Goal: Complete application form

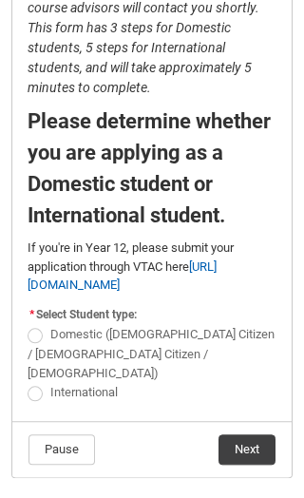
scroll to position [308, 0]
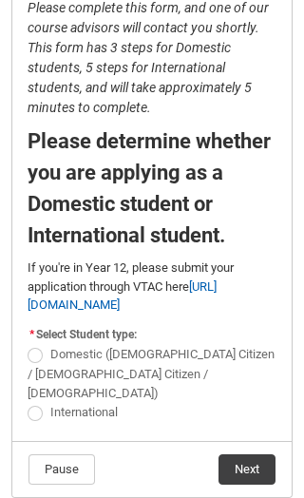
click at [48, 350] on label "Domestic ([DEMOGRAPHIC_DATA] Citizen / [DEMOGRAPHIC_DATA] Citizen / [DEMOGRAPHI…" at bounding box center [151, 373] width 247 height 53
click at [28, 345] on input "Domestic ([DEMOGRAPHIC_DATA] Citizen / [DEMOGRAPHIC_DATA] Citizen / [DEMOGRAPHI…" at bounding box center [27, 344] width 1 height 1
radio input "true"
click at [233, 454] on button "Next" at bounding box center [247, 469] width 57 height 30
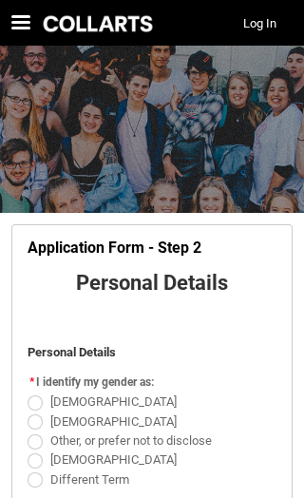
scroll to position [35, 0]
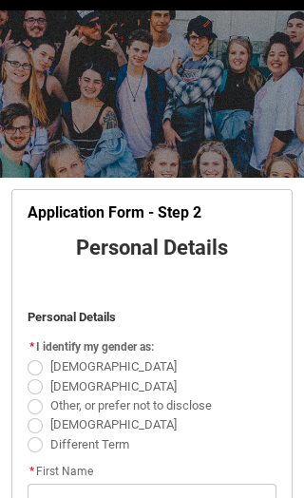
click at [45, 379] on label "[DEMOGRAPHIC_DATA]" at bounding box center [106, 385] width 157 height 14
click at [28, 376] on input "[DEMOGRAPHIC_DATA]" at bounding box center [27, 375] width 1 height 1
radio input "true"
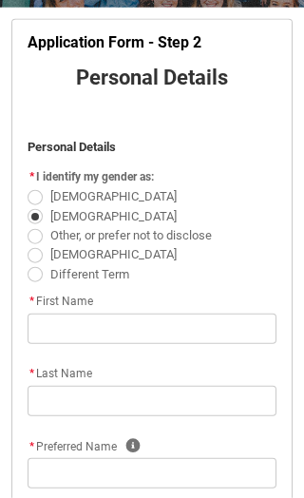
scroll to position [208, 0]
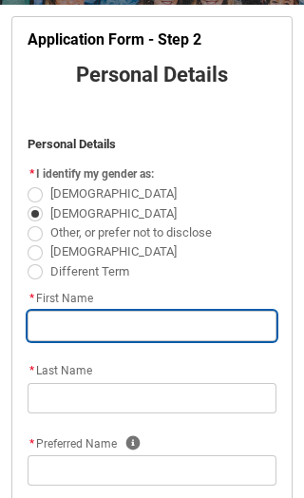
click at [73, 314] on input "text" at bounding box center [152, 326] width 249 height 30
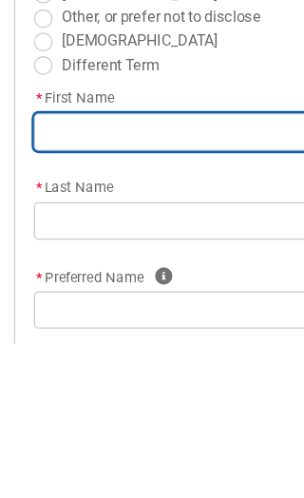
type lightning-primitive-input-simple "An [PERSON_NAME]"
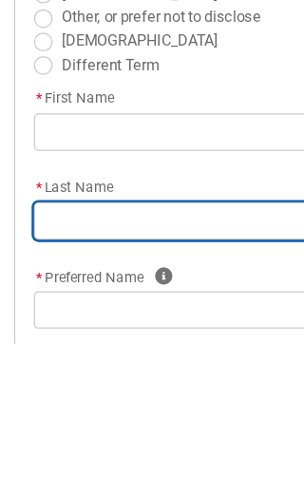
scroll to position [210, 0]
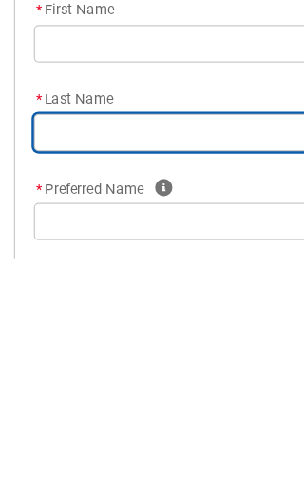
type lightning-primitive-input-simple "[PERSON_NAME]"
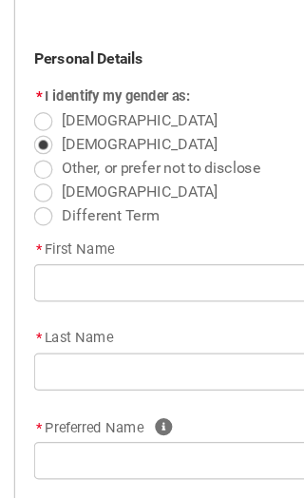
scroll to position [303, 0]
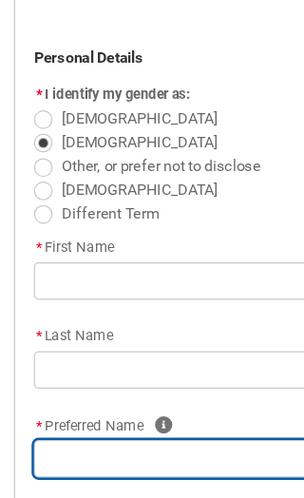
click at [70, 365] on input "text" at bounding box center [152, 375] width 249 height 30
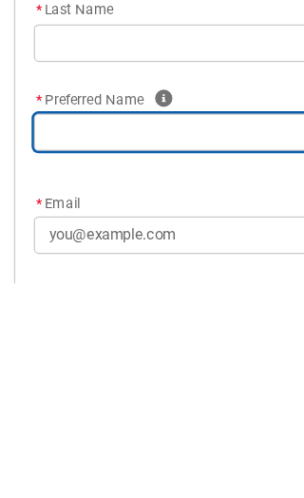
type lightning-primitive-input-simple "[PERSON_NAME]"
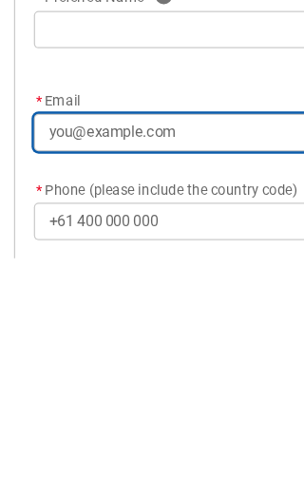
scroll to position [646, 0]
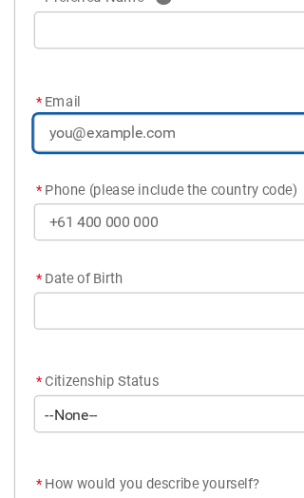
type lightning-primitive-input-simple "[EMAIL_ADDRESS][DOMAIN_NAME]"
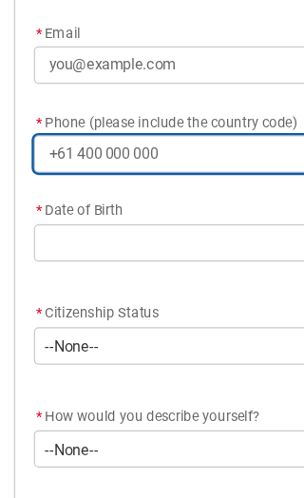
type lightning-primitive-input-simple "0412500236"
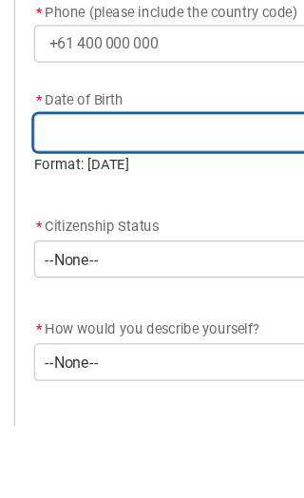
type lightning-datepicker "[DATE]"
type lightning-input "[DATE]"
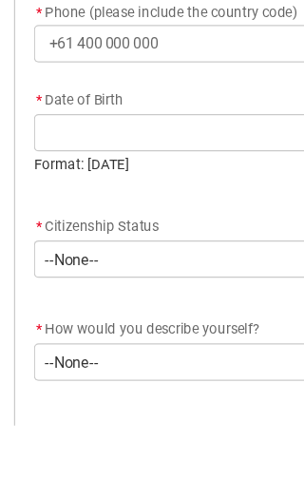
type input "[DATE]"
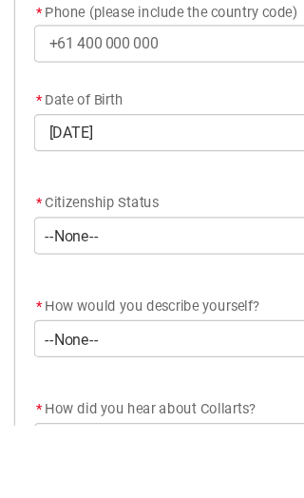
scroll to position [791, 0]
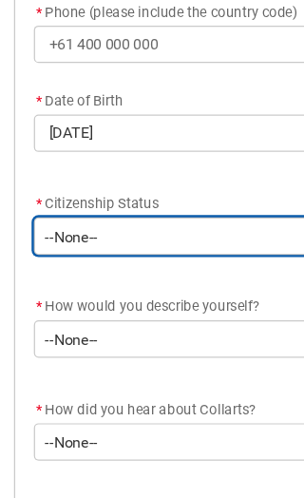
click at [64, 194] on select "--None-- [DEMOGRAPHIC_DATA] Humanitarian Visa [DEMOGRAPHIC_DATA] citizen Other …" at bounding box center [152, 199] width 249 height 30
type lightning-select "Citizenship.3"
select select "Citizenship.3"
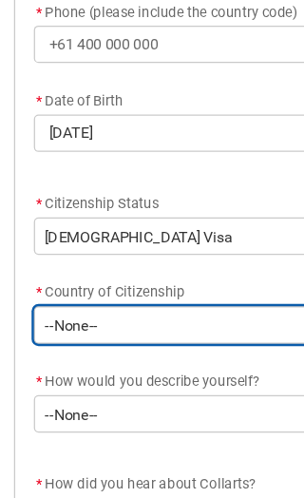
click at [59, 269] on select "--[GEOGRAPHIC_DATA]-- [GEOGRAPHIC_DATA] [GEOGRAPHIC_DATA] [GEOGRAPHIC_DATA] [GE…" at bounding box center [152, 272] width 249 height 30
type lightning-select "Citizenship_Country.[DEMOGRAPHIC_DATA]"
select select "Citizenship_Country.[DEMOGRAPHIC_DATA]"
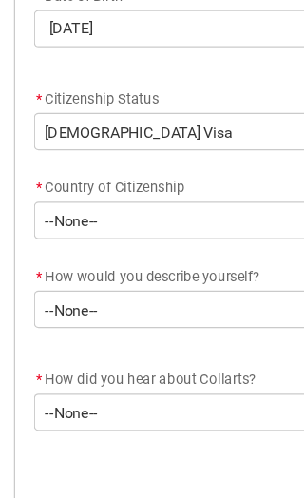
scroll to position [888, 0]
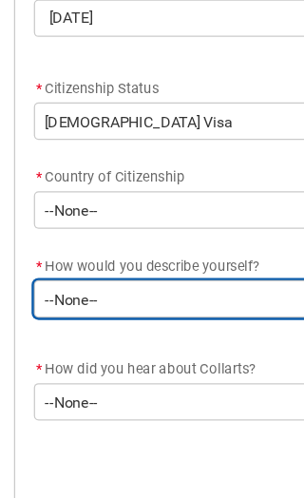
click at [57, 254] on select "--None-- I'm currently in Year 12 and planning what I'll do after school I've c…" at bounding box center [152, 247] width 249 height 30
type lightning-select "HSLC_Domestic_a"
select select "HSLC_Domestic_a"
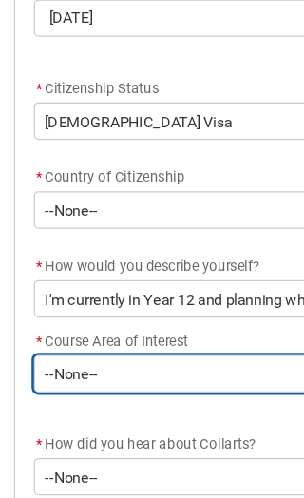
click at [64, 297] on select "--None-- Communication Courses Design Courses Entertainment Courses Performing …" at bounding box center [152, 308] width 249 height 30
type lightning-select "CAI_Design"
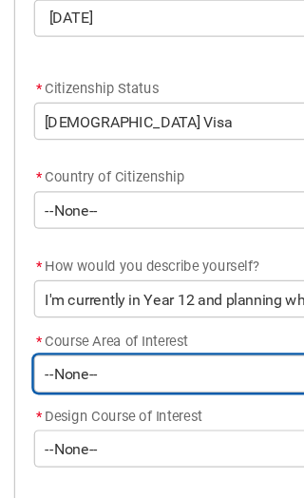
select select "CAI_Design"
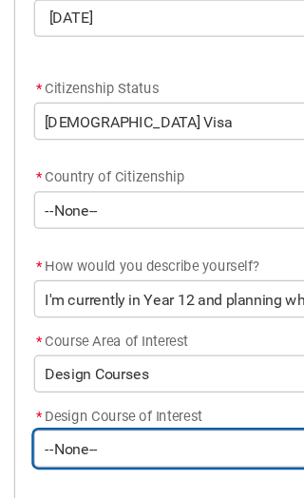
click at [65, 359] on select "--None-- 2D Animation Animation & VFX Fashion & Sustainability Fashion Marketin…" at bounding box center [152, 369] width 249 height 30
type lightning-select "CI_D_2DA"
select select "CI_D_2DA"
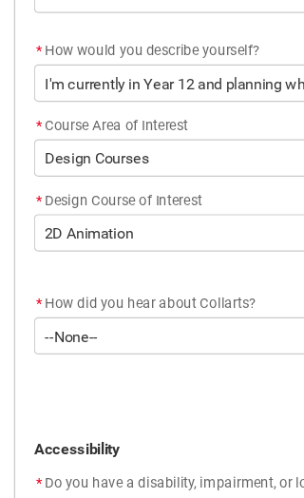
scroll to position [1060, 0]
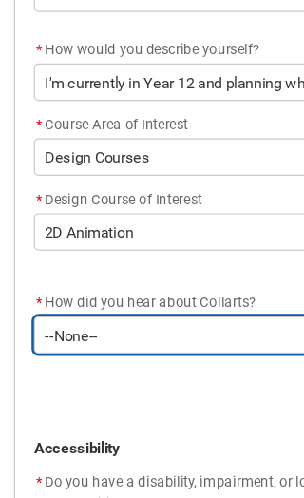
click at [48, 271] on select "--None-- Advertising - Facebook Advertising - Google Advertising - Instagram Ad…" at bounding box center [152, 280] width 249 height 30
type lightning-select "Heard_About_Collarts_Picklist.Advertising - Facebook"
select select "Heard_About_Collarts_Picklist.Advertising - Facebook"
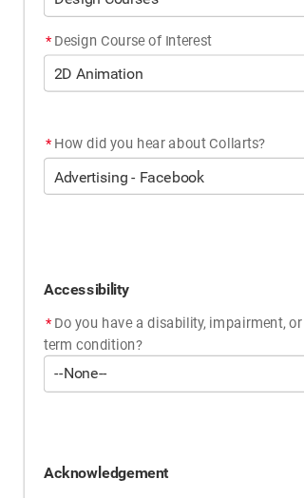
scroll to position [1190, 0]
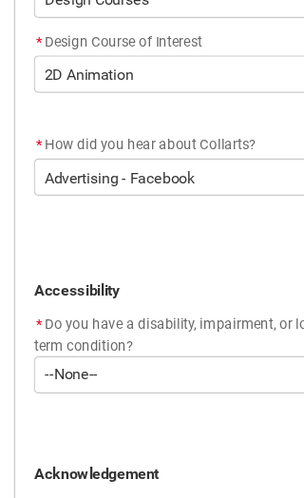
click at [59, 307] on select "--None-- Yes No" at bounding box center [152, 311] width 249 height 30
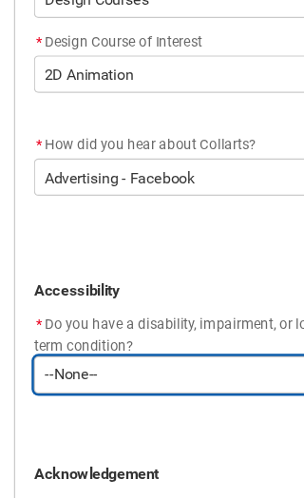
type lightning-select "Yes_TextChoice"
select select "Yes_TextChoice"
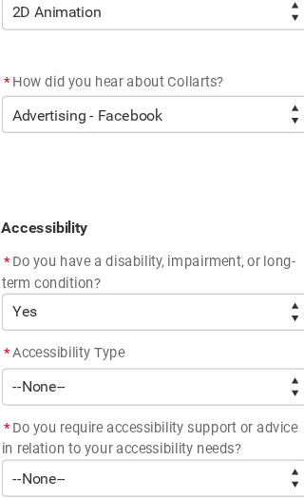
scroll to position [1256, 0]
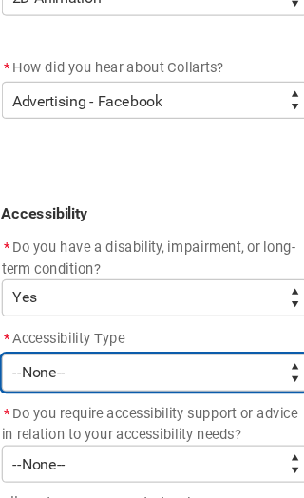
click at [34, 306] on select "--None-- Acquired [MEDICAL_DATA] [MEDICAL_DATA] / Deaf [MEDICAL_DATA] [MEDICAL_…" at bounding box center [152, 306] width 249 height 30
type lightning-select "Disability_AcquiredBrainInjury"
select select "Disability_AcquiredBrainInjury"
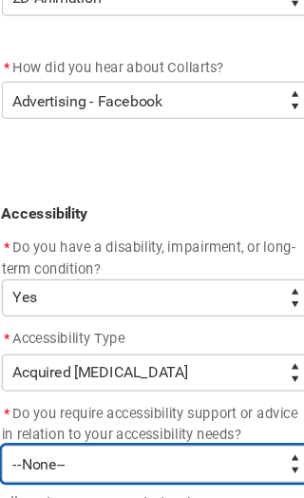
click at [31, 373] on select "--None-- Yes No" at bounding box center [152, 380] width 249 height 30
type lightning-select "Yes_TextChoice"
select select "Yes_TextChoice"
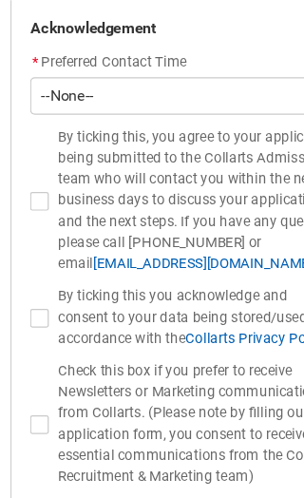
click at [103, 67] on select "--None-- Morning (9:00AM-12:00PM) Afternoon (12:00PM-5:00PM)" at bounding box center [152, 78] width 249 height 30
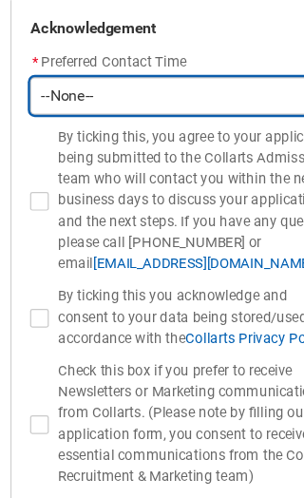
scroll to position [1998, 0]
type lightning-select "P_Contact_Time_Morning"
select select "P_Contact_Time_Morning"
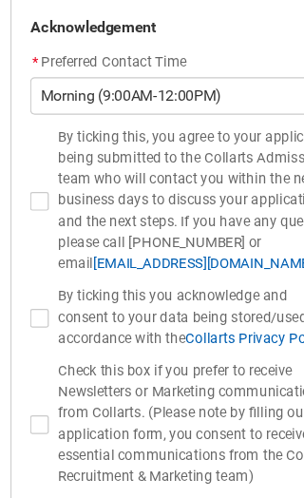
click at [37, 156] on span at bounding box center [35, 163] width 15 height 15
click at [28, 152] on input "By ticking this, you agree to your application being submitted to the Collarts …" at bounding box center [27, 152] width 1 height 1
type lightning-input "true"
checkbox input "true"
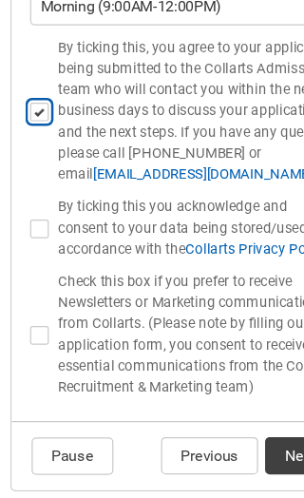
scroll to position [2066, 0]
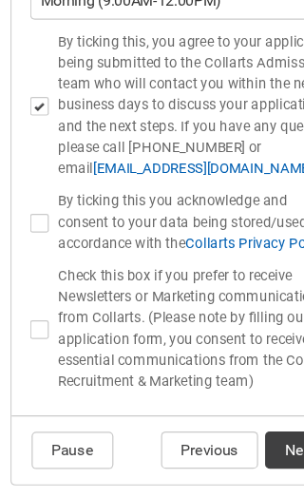
click at [28, 182] on span at bounding box center [35, 189] width 15 height 15
click at [27, 179] on input "By ticking this you acknowledge and consent to your data being stored/used in a…" at bounding box center [27, 179] width 1 height 1
type lightning-input "true"
checkbox input "true"
click at [34, 269] on span at bounding box center [35, 276] width 15 height 15
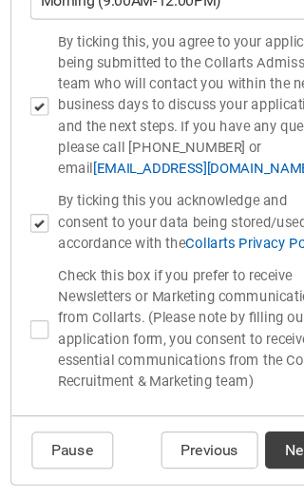
click at [28, 266] on input "Check this box if you prefer to receive Newsletters or Marketing communications…" at bounding box center [27, 266] width 1 height 1
type lightning-input "true"
checkbox input "true"
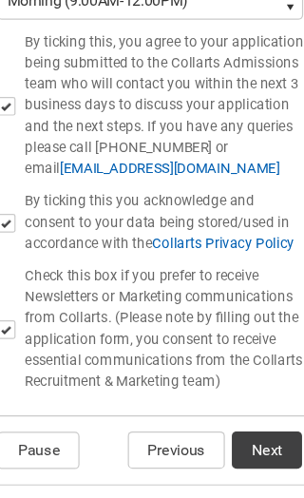
click at [229, 359] on button "Next" at bounding box center [247, 374] width 57 height 30
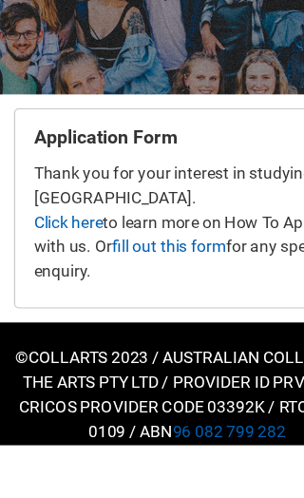
scroll to position [16, 0]
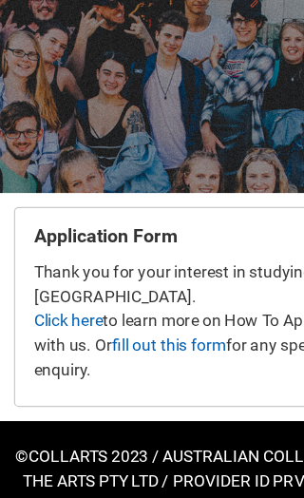
click at [74, 293] on link "Click here" at bounding box center [56, 300] width 56 height 15
